Goal: Task Accomplishment & Management: Use online tool/utility

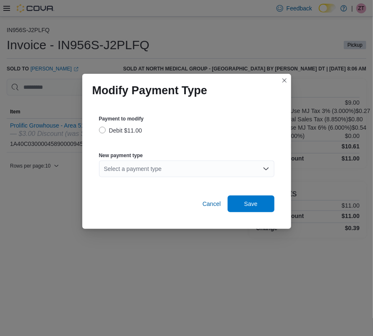
click at [178, 170] on div "Select a payment type" at bounding box center [186, 169] width 175 height 17
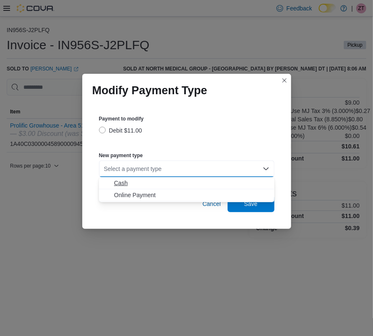
click at [129, 185] on span "Cash" at bounding box center [191, 183] width 155 height 8
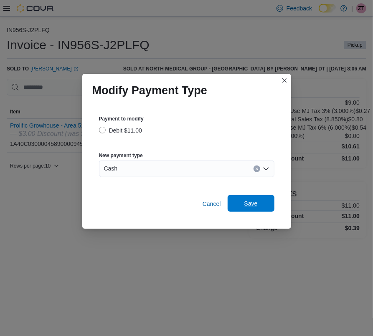
click at [252, 203] on span "Save" at bounding box center [250, 203] width 13 height 8
